Goal: Transaction & Acquisition: Download file/media

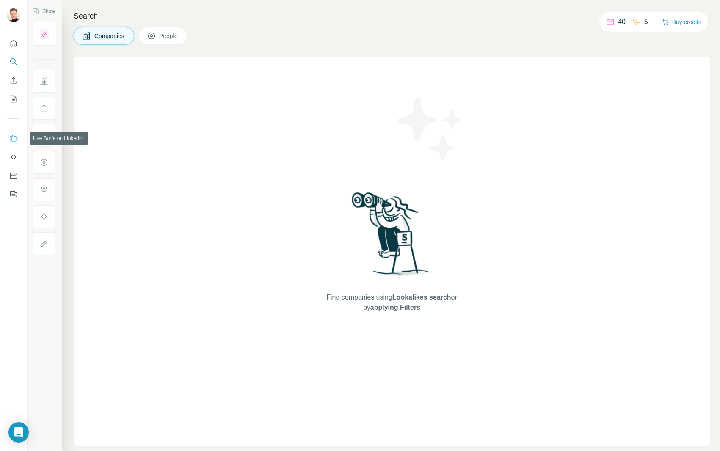
click at [17, 138] on icon "Use Surfe on LinkedIn" at bounding box center [13, 138] width 8 height 8
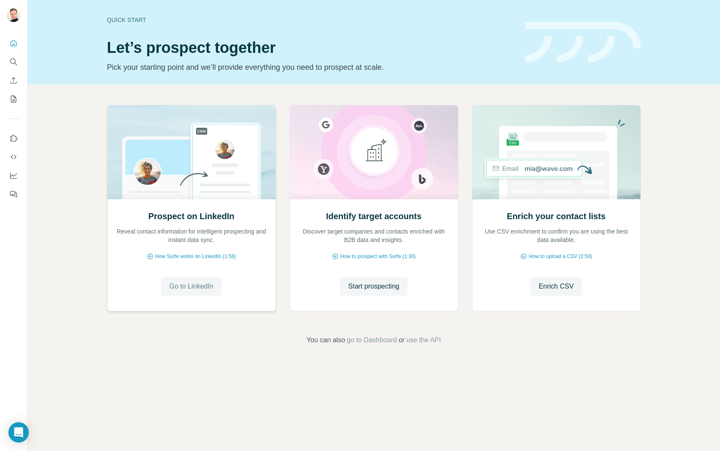
click at [207, 291] on span "Go to LinkedIn" at bounding box center [191, 286] width 44 height 10
